Goal: Task Accomplishment & Management: Use online tool/utility

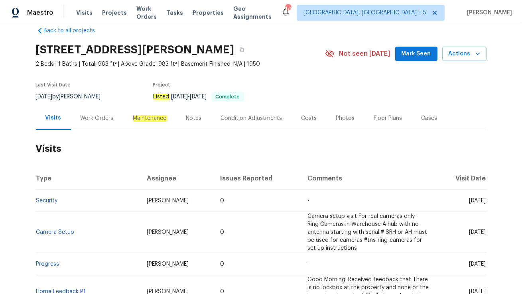
scroll to position [16, 0]
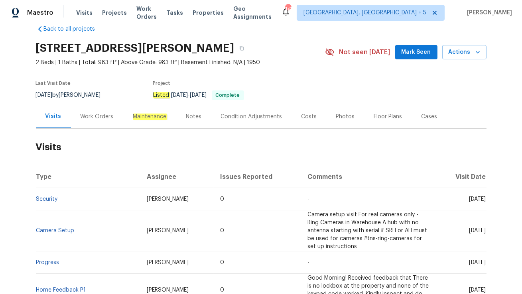
click at [96, 120] on div "Work Orders" at bounding box center [96, 117] width 33 height 8
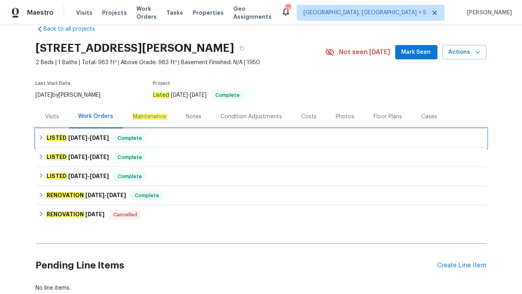
click at [155, 142] on div "LISTED [DATE] - [DATE] Complete" at bounding box center [260, 138] width 445 height 10
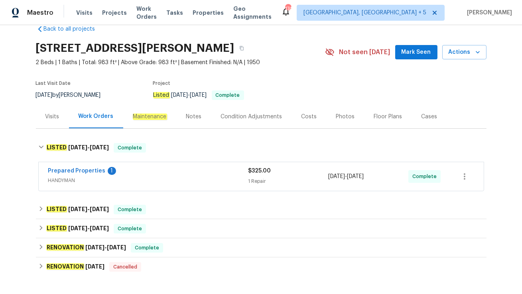
click at [153, 175] on div "Prepared Properties 1" at bounding box center [148, 172] width 200 height 10
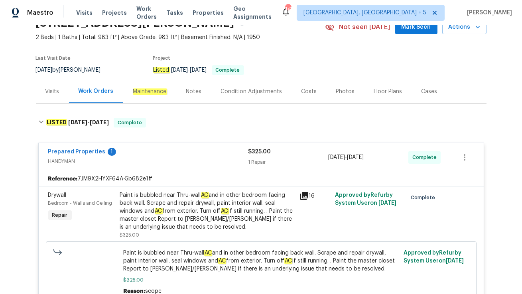
scroll to position [42, 0]
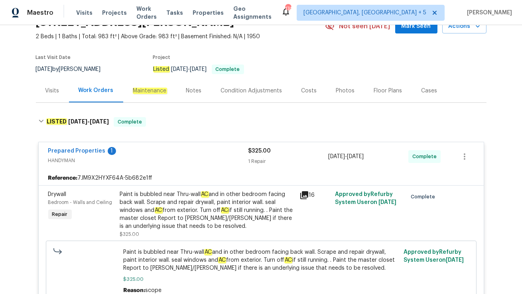
click at [428, 90] on div "Cases" at bounding box center [429, 91] width 16 height 8
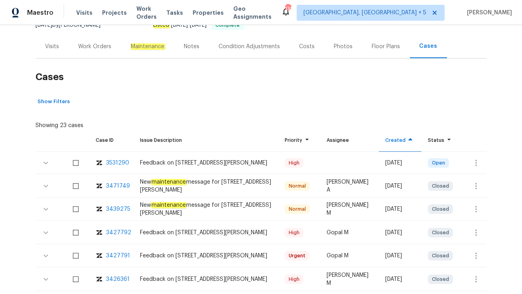
scroll to position [92, 0]
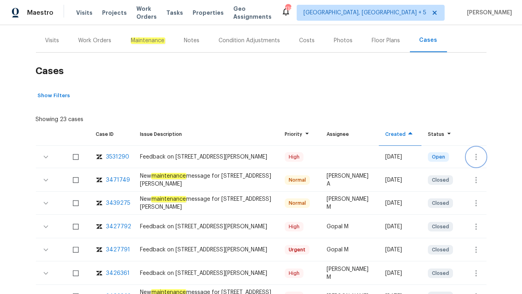
click at [473, 156] on icon "button" at bounding box center [476, 157] width 10 height 10
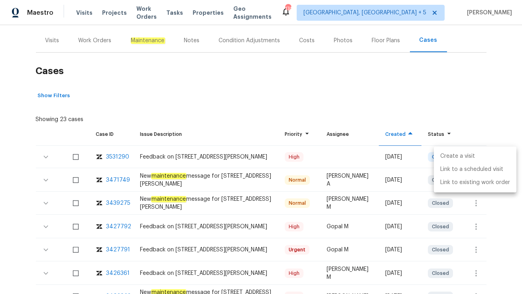
click at [464, 161] on li "Create a visit" at bounding box center [474, 156] width 82 height 13
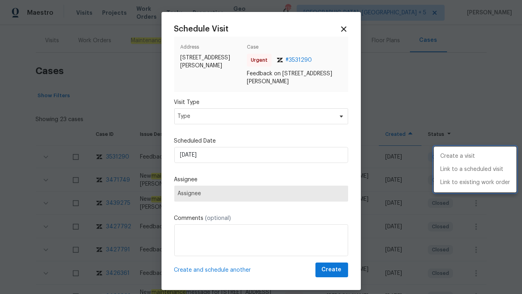
click at [240, 114] on div at bounding box center [261, 147] width 522 height 294
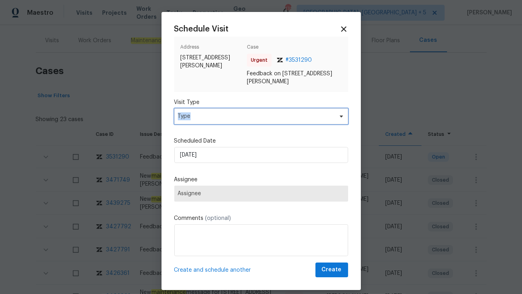
click at [240, 114] on span "Type" at bounding box center [255, 116] width 155 height 8
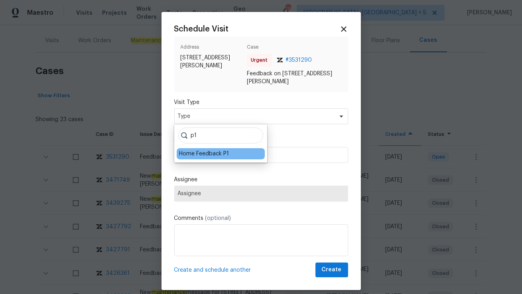
type input "p1"
click at [208, 155] on div "Home Feedback P1" at bounding box center [204, 154] width 50 height 8
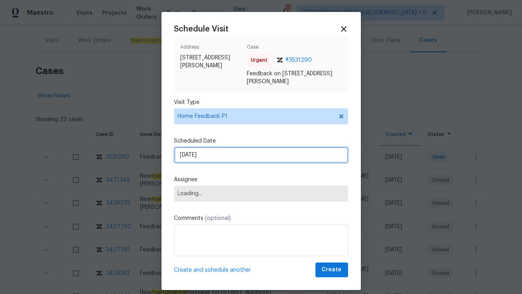
click at [208, 155] on input "[DATE]" at bounding box center [261, 155] width 174 height 16
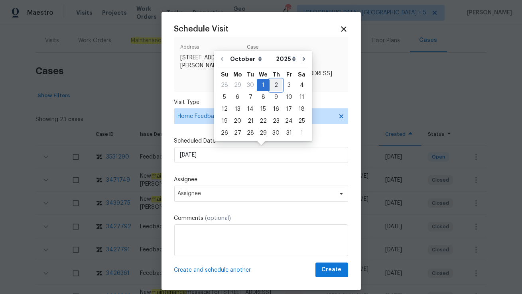
click at [274, 83] on div "2" at bounding box center [275, 85] width 13 height 11
type input "[DATE]"
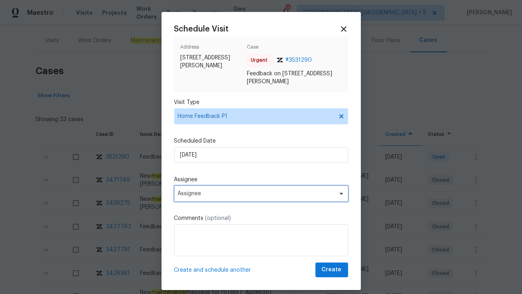
click at [202, 194] on span "Assignee" at bounding box center [256, 193] width 156 height 6
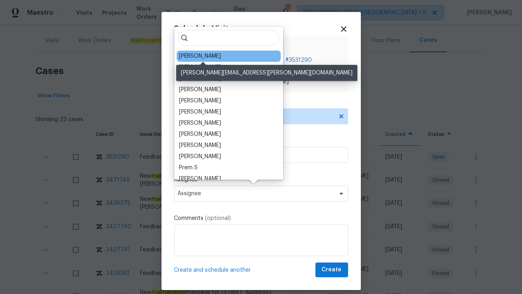
click at [189, 53] on div "[PERSON_NAME]" at bounding box center [200, 56] width 42 height 8
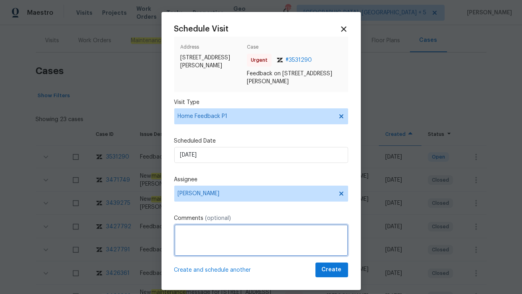
click at [202, 241] on textarea at bounding box center [261, 240] width 174 height 32
paste textarea "The backdoor was locked, but it was closed."
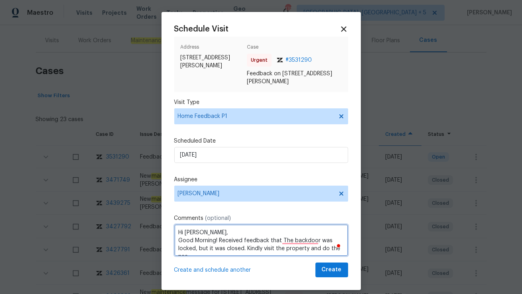
scroll to position [4, 0]
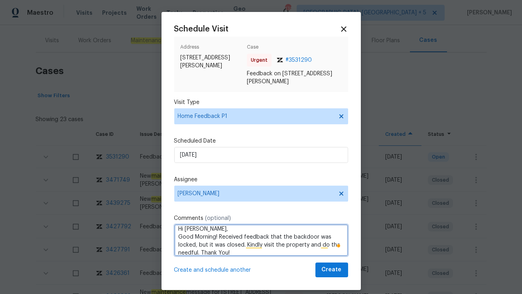
type textarea "Hi [PERSON_NAME], Good Morning! Received feedback that the backdoor was locked,…"
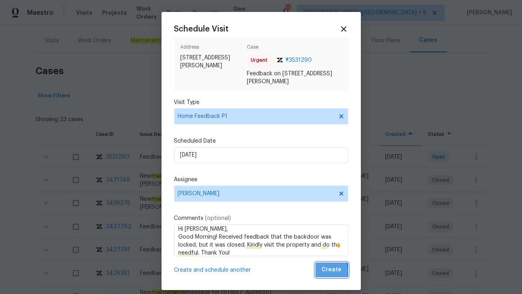
click at [324, 271] on span "Create" at bounding box center [332, 270] width 20 height 10
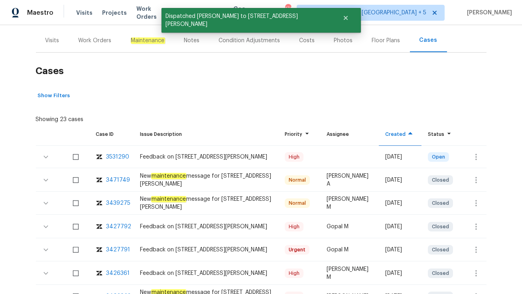
click at [57, 46] on div "Visits" at bounding box center [52, 41] width 33 height 24
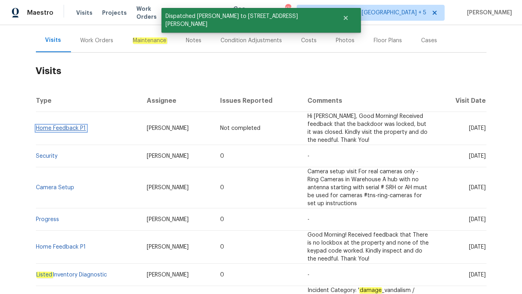
click at [73, 127] on link "Home Feedback P1" at bounding box center [61, 129] width 50 height 6
